Goal: Task Accomplishment & Management: Use online tool/utility

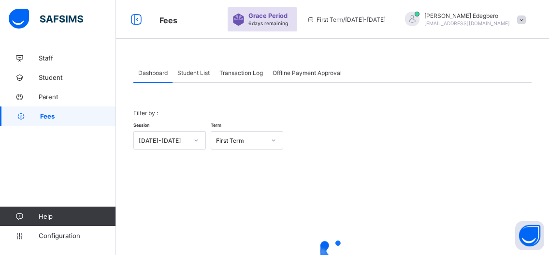
click at [200, 74] on span "Student List" at bounding box center [193, 72] width 32 height 7
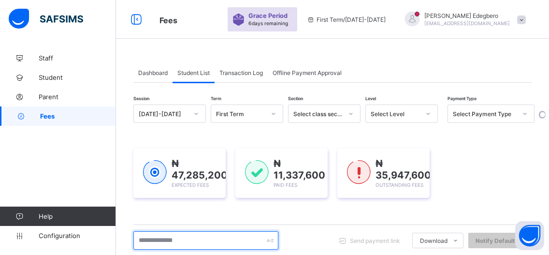
click at [213, 246] on input "text" at bounding box center [205, 240] width 145 height 18
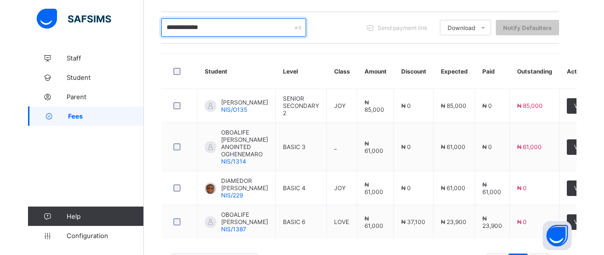
scroll to position [217, 0]
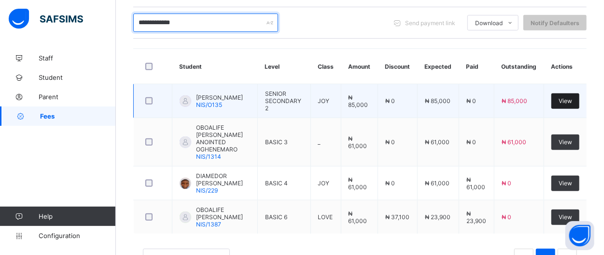
type input "**********"
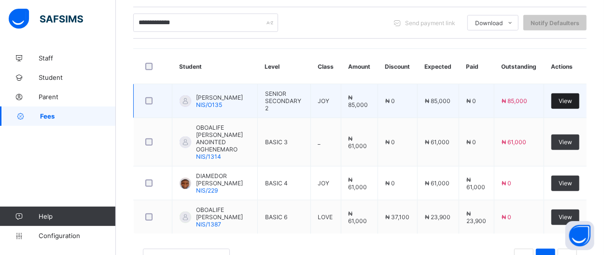
click at [556, 104] on div "View" at bounding box center [566, 100] width 28 height 15
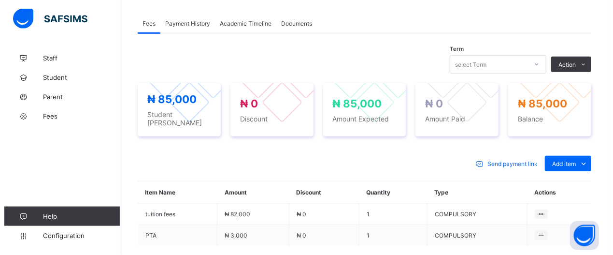
scroll to position [275, 0]
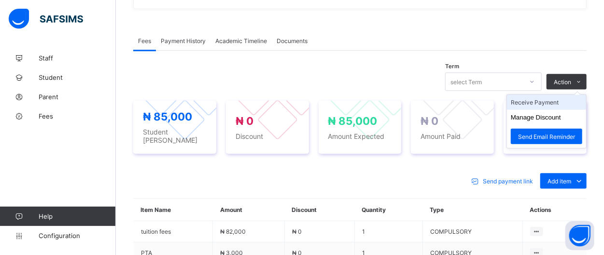
click at [556, 98] on li "Receive Payment" at bounding box center [546, 102] width 79 height 15
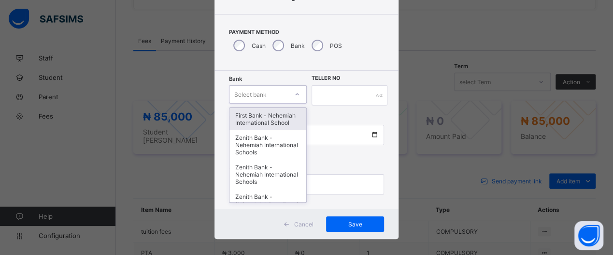
click at [294, 103] on div "option First Bank - Nehemiah International School focused, 1 of 17. 17 results …" at bounding box center [267, 94] width 77 height 18
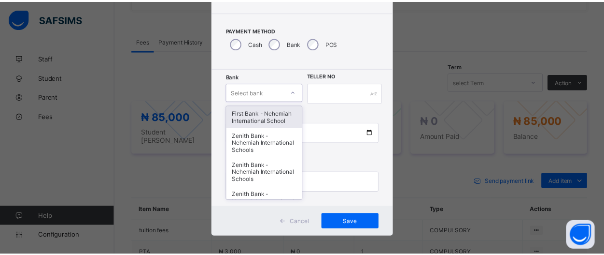
scroll to position [51, 0]
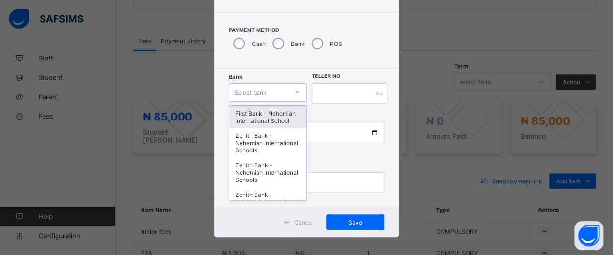
click at [260, 124] on div "First Bank - Nehemiah International School" at bounding box center [267, 117] width 76 height 22
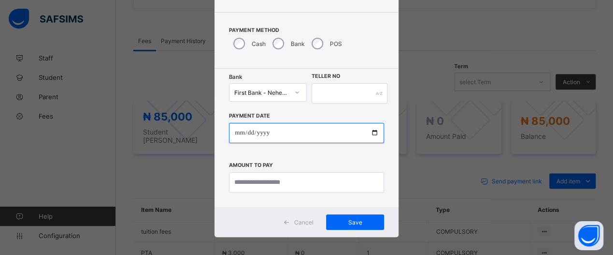
click at [372, 138] on input "date" at bounding box center [306, 133] width 155 height 20
click at [371, 135] on input "date" at bounding box center [306, 133] width 155 height 20
type input "**********"
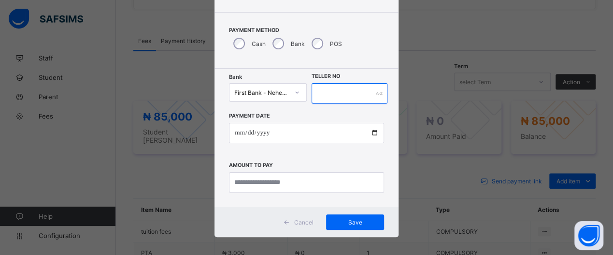
click at [337, 93] on input "text" at bounding box center [349, 93] width 76 height 20
type input "*****"
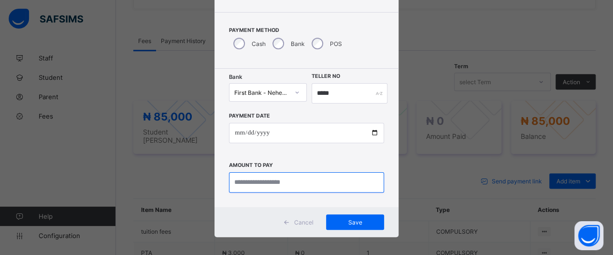
click at [324, 187] on input "currency" at bounding box center [306, 182] width 155 height 20
type input "********"
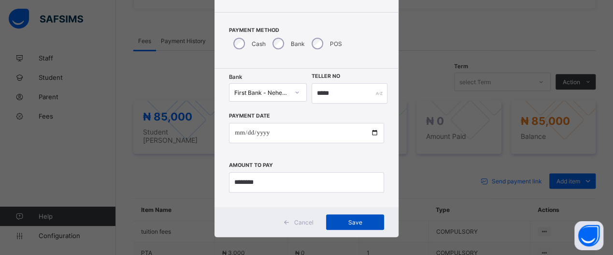
click at [368, 226] on div "Save" at bounding box center [355, 221] width 58 height 15
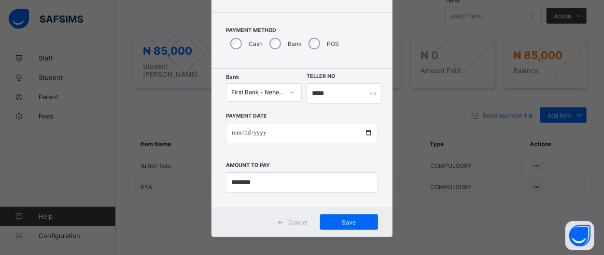
scroll to position [342, 0]
drag, startPoint x: 370, startPoint y: 41, endPoint x: 375, endPoint y: 80, distance: 39.8
click at [375, 80] on div "**********" at bounding box center [302, 105] width 181 height 264
click at [372, 64] on div "Payment Method Cash Bank POS" at bounding box center [302, 40] width 181 height 57
click at [344, 207] on div "Cancel Save" at bounding box center [302, 222] width 181 height 30
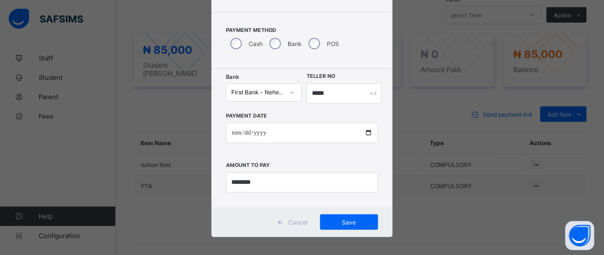
click at [354, 198] on div "**********" at bounding box center [302, 138] width 181 height 138
click at [358, 222] on span "Save" at bounding box center [348, 221] width 43 height 7
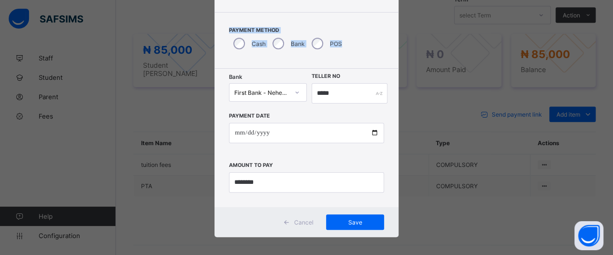
drag, startPoint x: 371, startPoint y: 5, endPoint x: 373, endPoint y: 35, distance: 30.5
click at [373, 35] on div "**********" at bounding box center [306, 105] width 184 height 264
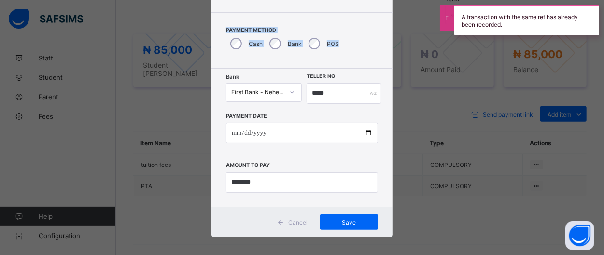
click at [373, 37] on div "Payment Method Cash Bank POS" at bounding box center [302, 40] width 181 height 57
drag, startPoint x: 372, startPoint y: 27, endPoint x: 369, endPoint y: 57, distance: 31.1
click at [369, 57] on div "Payment Method Cash Bank POS" at bounding box center [302, 40] width 181 height 57
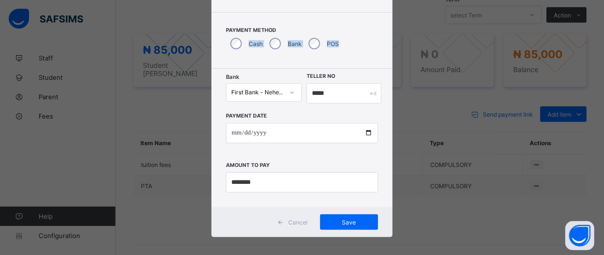
drag, startPoint x: 367, startPoint y: 44, endPoint x: 374, endPoint y: 195, distance: 150.9
click at [372, 195] on div "**********" at bounding box center [302, 105] width 181 height 264
click at [400, 122] on div "**********" at bounding box center [302, 127] width 604 height 255
click at [406, 100] on div "**********" at bounding box center [302, 127] width 604 height 255
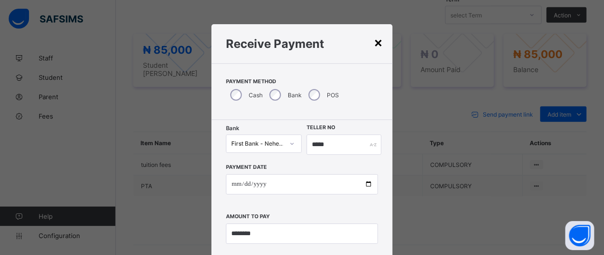
click at [377, 44] on div "×" at bounding box center [378, 42] width 9 height 16
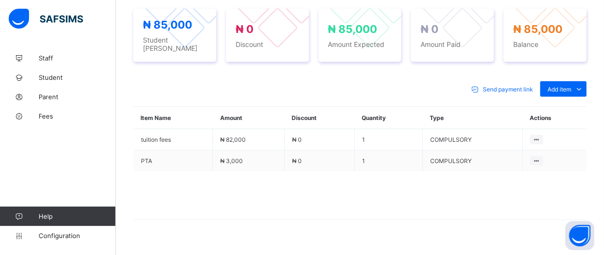
scroll to position [376, 0]
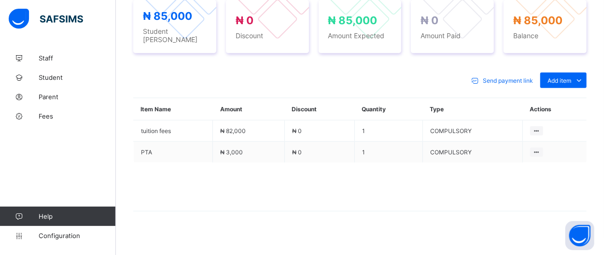
drag, startPoint x: 607, startPoint y: 252, endPoint x: 614, endPoint y: 234, distance: 18.8
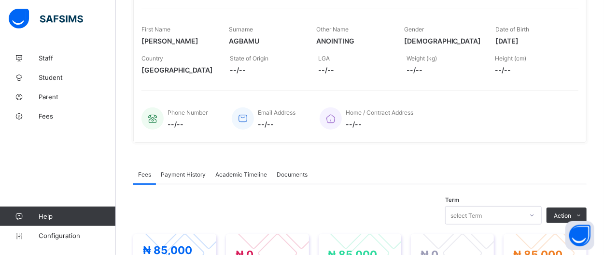
scroll to position [116, 0]
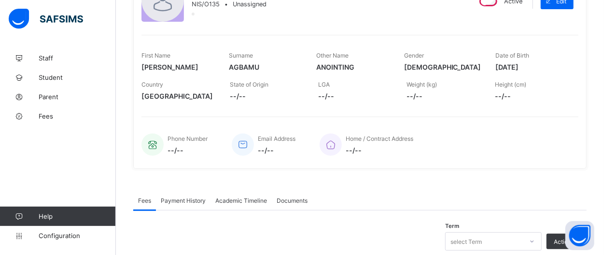
click at [189, 204] on div "Payment History" at bounding box center [183, 199] width 55 height 19
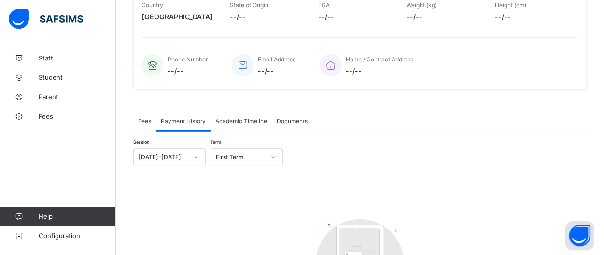
scroll to position [200, 0]
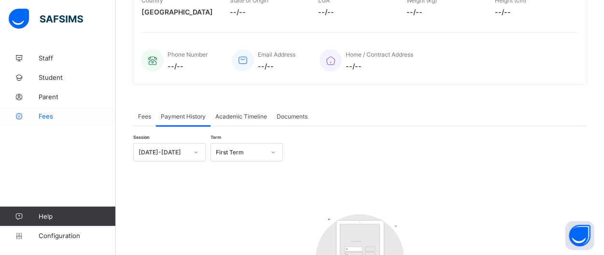
click at [48, 116] on span "Fees" at bounding box center [77, 116] width 77 height 8
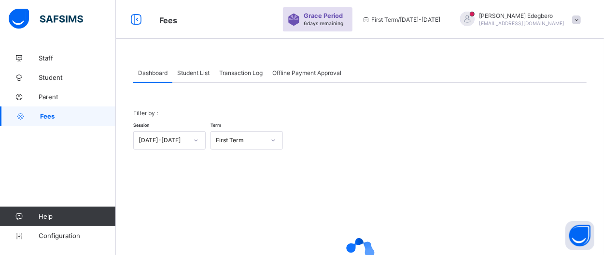
click at [197, 77] on div "Student List" at bounding box center [193, 72] width 42 height 19
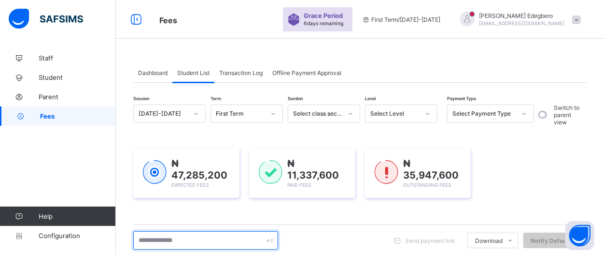
click at [200, 241] on input "text" at bounding box center [205, 240] width 145 height 18
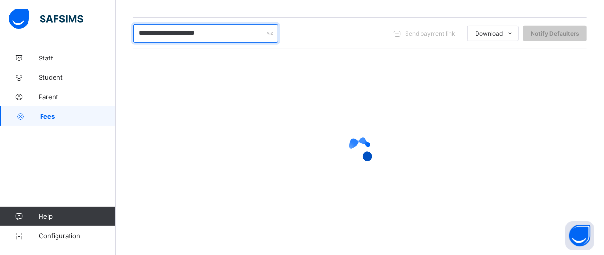
scroll to position [168, 0]
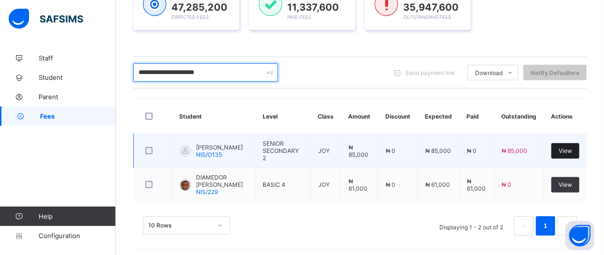
type input "**********"
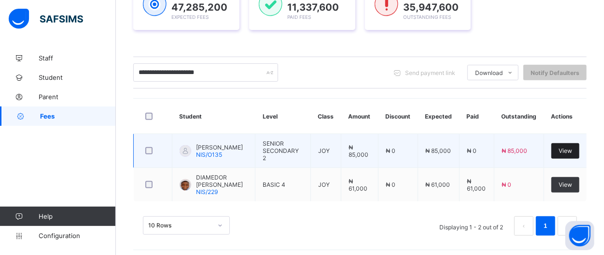
click at [556, 152] on div "View" at bounding box center [566, 150] width 28 height 15
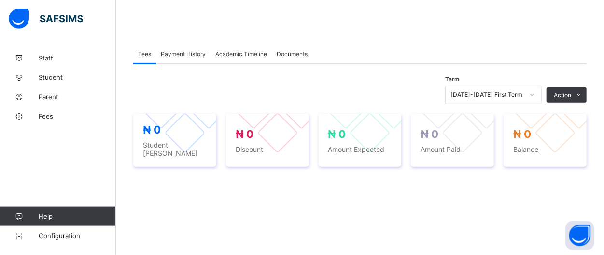
scroll to position [120, 0]
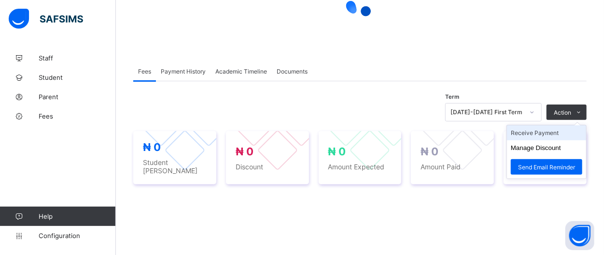
click at [556, 133] on li "Receive Payment" at bounding box center [546, 132] width 79 height 15
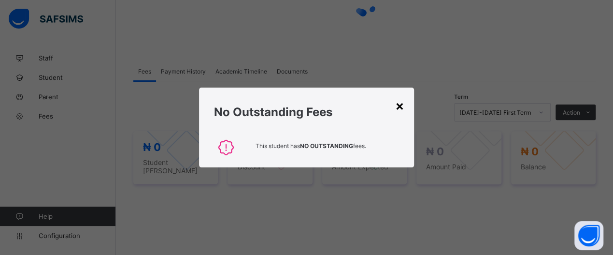
click at [403, 107] on div "×" at bounding box center [399, 105] width 9 height 16
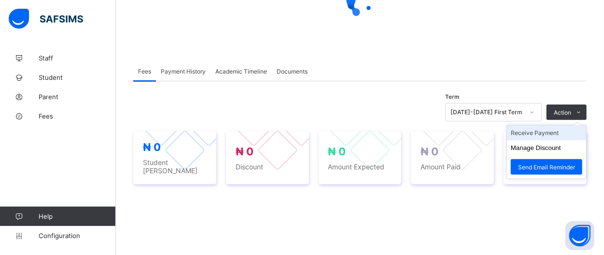
click at [550, 129] on li "Receive Payment" at bounding box center [546, 132] width 79 height 15
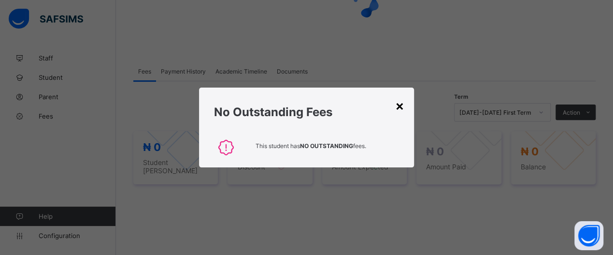
click at [402, 107] on div "×" at bounding box center [399, 105] width 9 height 16
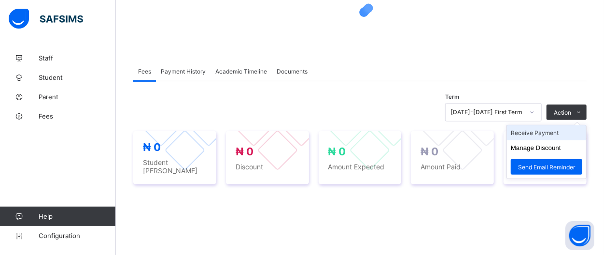
click at [556, 134] on li "Receive Payment" at bounding box center [546, 132] width 79 height 15
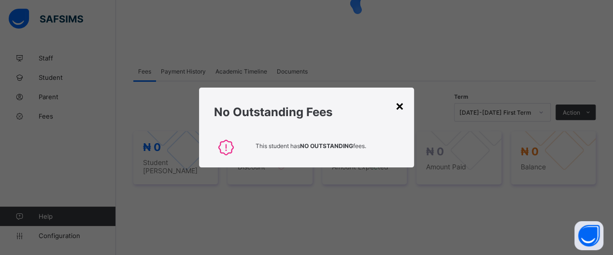
click at [399, 105] on div "×" at bounding box center [399, 105] width 9 height 16
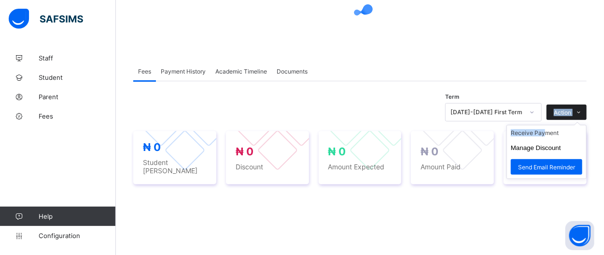
drag, startPoint x: 556, startPoint y: 114, endPoint x: 552, endPoint y: 130, distance: 16.5
click at [552, 120] on div "Action" at bounding box center [567, 111] width 40 height 15
click at [556, 133] on li "Receive Payment" at bounding box center [546, 132] width 79 height 15
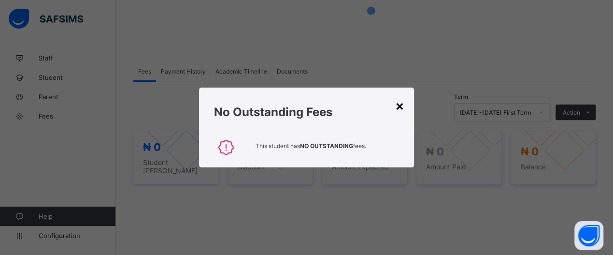
click at [399, 103] on div "×" at bounding box center [399, 105] width 9 height 16
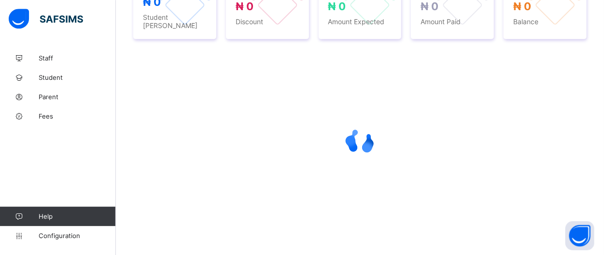
scroll to position [270, 0]
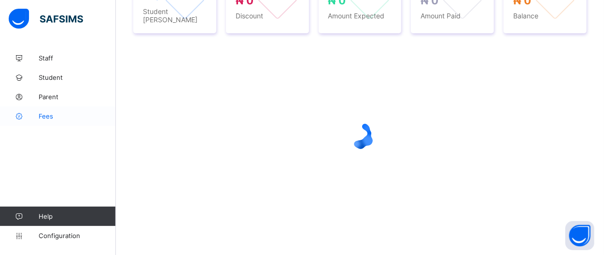
click at [43, 119] on span "Fees" at bounding box center [77, 116] width 77 height 8
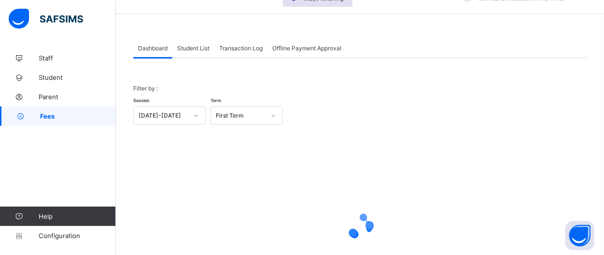
scroll to position [1, 0]
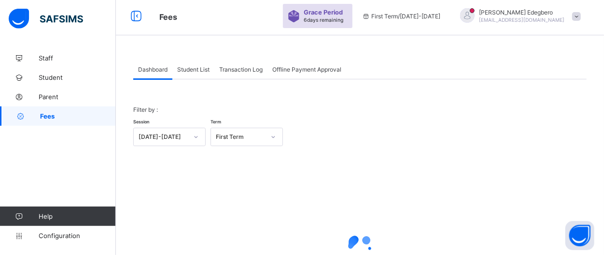
drag, startPoint x: 609, startPoint y: 2, endPoint x: 596, endPoint y: 11, distance: 15.4
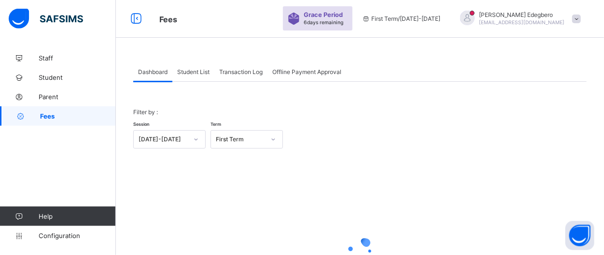
scroll to position [0, 0]
click at [205, 75] on span "Student List" at bounding box center [193, 72] width 32 height 7
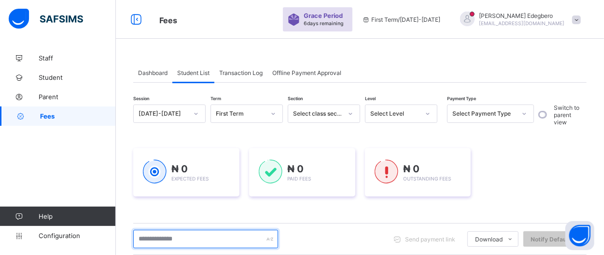
click at [230, 241] on input "text" at bounding box center [205, 238] width 145 height 18
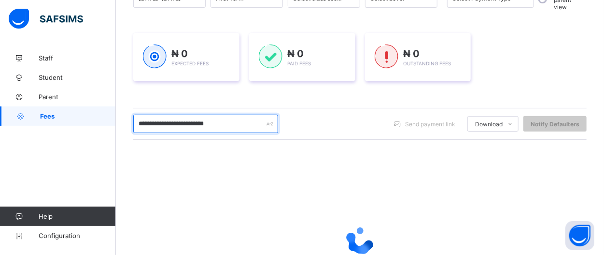
scroll to position [126, 0]
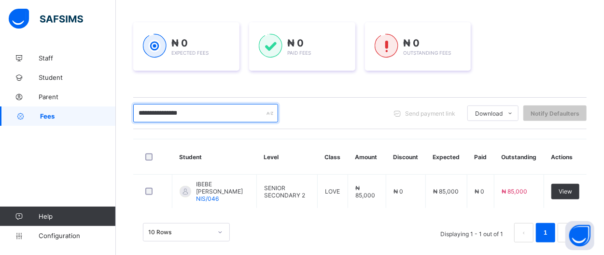
click at [190, 113] on input "**********" at bounding box center [205, 113] width 145 height 18
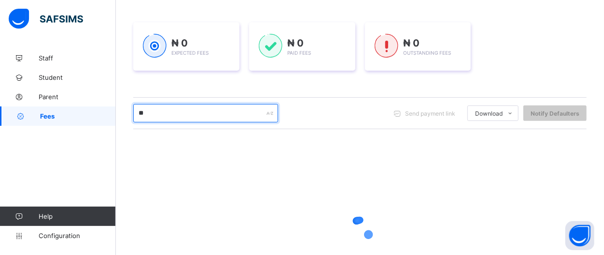
click at [169, 107] on input "**" at bounding box center [205, 113] width 145 height 18
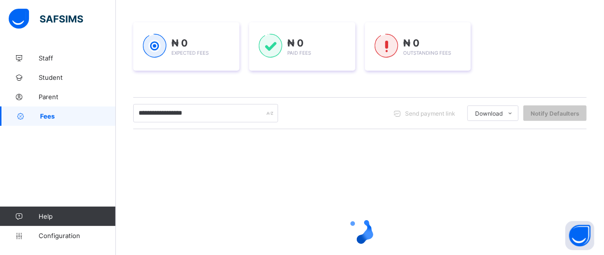
click at [556, 15] on div "₦ 0 Expected Fees ₦ 0 Paid Fees ₦ 0 Outstanding Fees" at bounding box center [359, 46] width 453 height 77
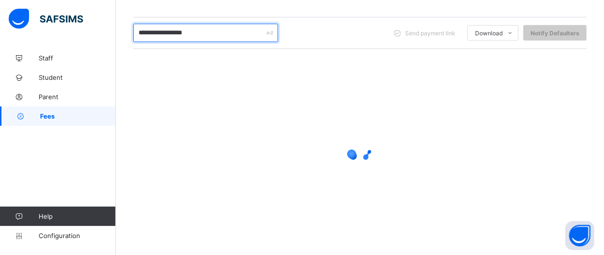
click at [221, 39] on input "**********" at bounding box center [205, 33] width 145 height 18
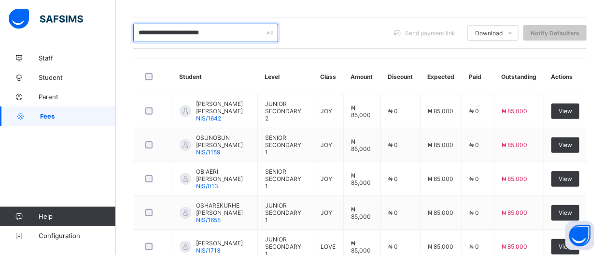
click at [141, 31] on input "**********" at bounding box center [205, 33] width 145 height 18
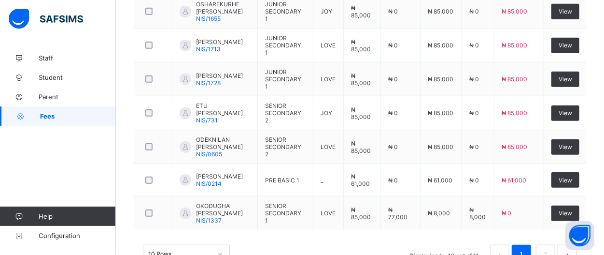
scroll to position [432, 0]
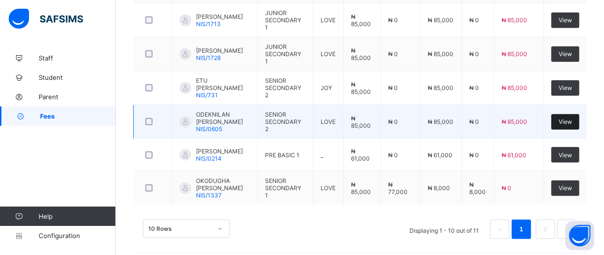
type input "**********"
click at [556, 126] on div "View" at bounding box center [566, 121] width 28 height 15
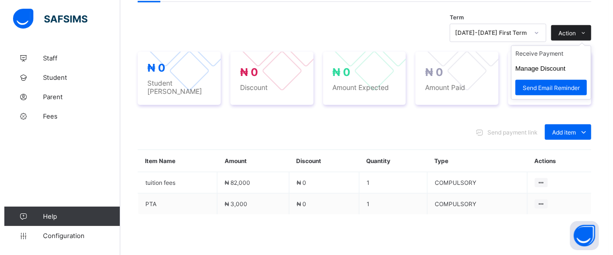
scroll to position [317, 0]
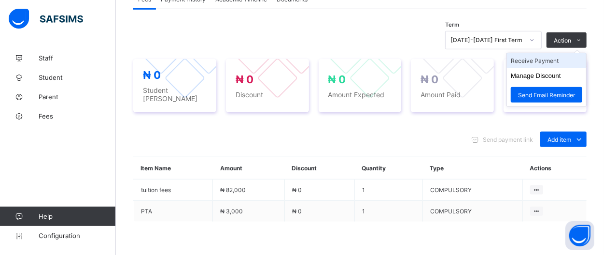
click at [556, 59] on li "Receive Payment" at bounding box center [546, 60] width 79 height 15
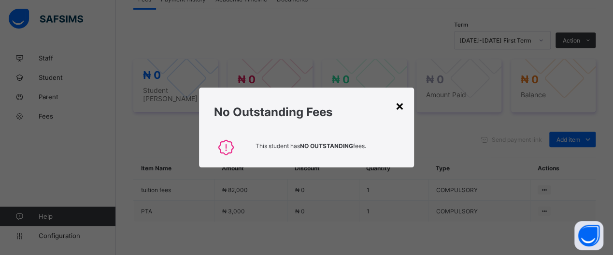
click at [402, 104] on div "×" at bounding box center [399, 105] width 9 height 16
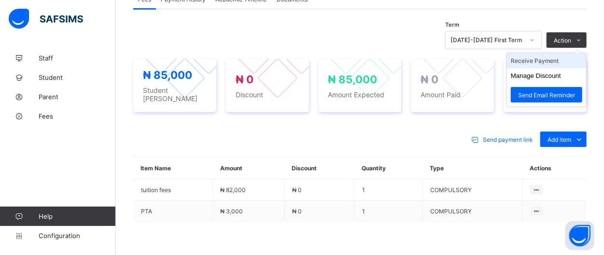
click at [556, 59] on li "Receive Payment" at bounding box center [546, 60] width 79 height 15
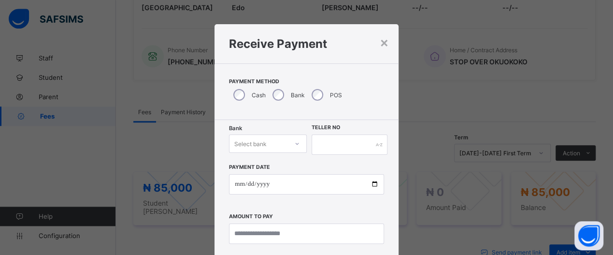
scroll to position [206, 0]
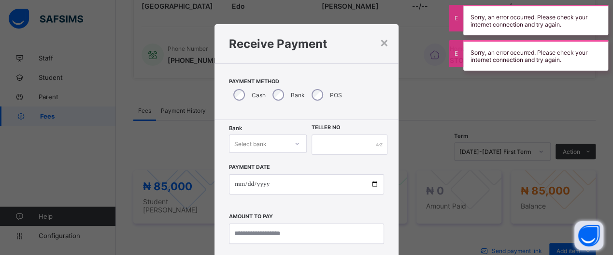
click at [556, 239] on button "Open asap" at bounding box center [588, 235] width 29 height 29
click at [556, 242] on button "Open asap" at bounding box center [588, 235] width 29 height 29
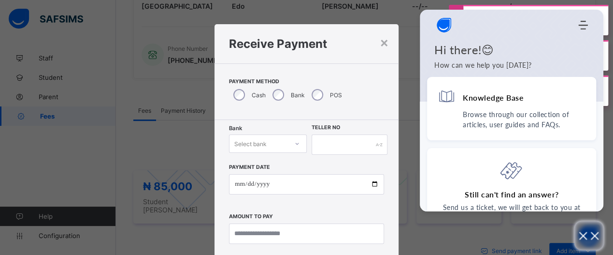
click at [556, 232] on button "Open asap" at bounding box center [588, 235] width 29 height 29
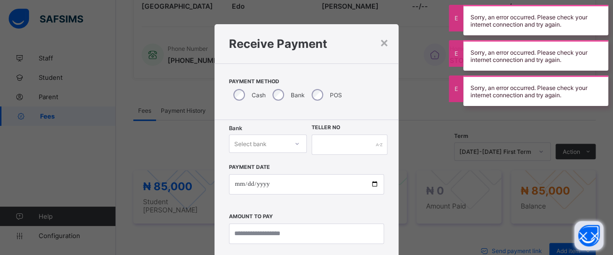
click at [556, 232] on button "Open asap" at bounding box center [588, 235] width 29 height 29
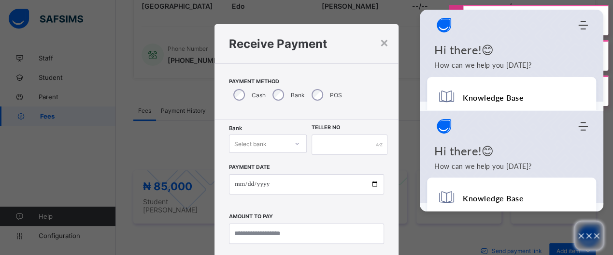
click at [556, 232] on button "Open asap" at bounding box center [588, 235] width 29 height 29
